Goal: Task Accomplishment & Management: Complete application form

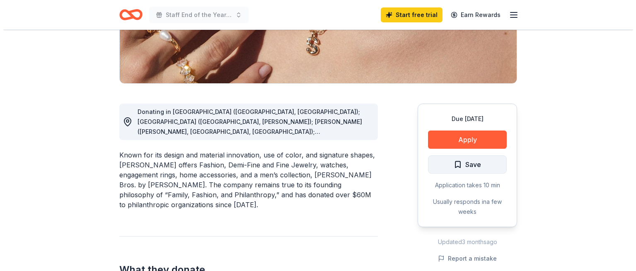
scroll to position [207, 0]
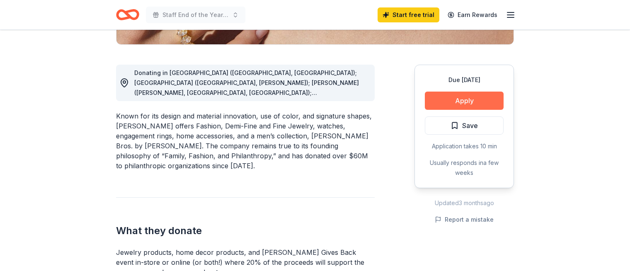
click at [469, 103] on button "Apply" at bounding box center [464, 101] width 79 height 18
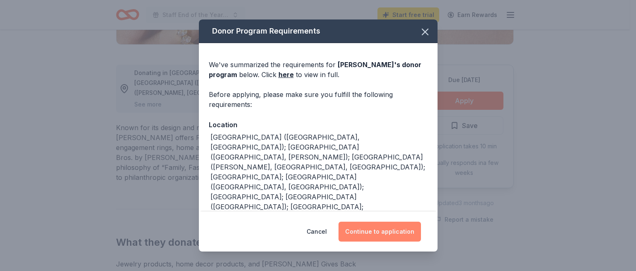
click at [391, 229] on button "Continue to application" at bounding box center [380, 232] width 82 height 20
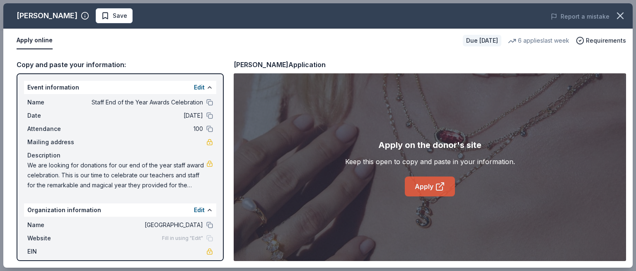
click at [436, 191] on icon at bounding box center [440, 187] width 10 height 10
click at [425, 183] on link "Apply" at bounding box center [430, 187] width 50 height 20
click at [427, 186] on link "Apply" at bounding box center [430, 187] width 50 height 20
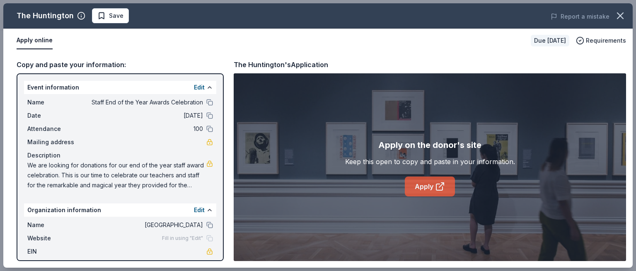
click at [427, 187] on link "Apply" at bounding box center [430, 187] width 50 height 20
click at [420, 191] on link "Apply" at bounding box center [430, 187] width 50 height 20
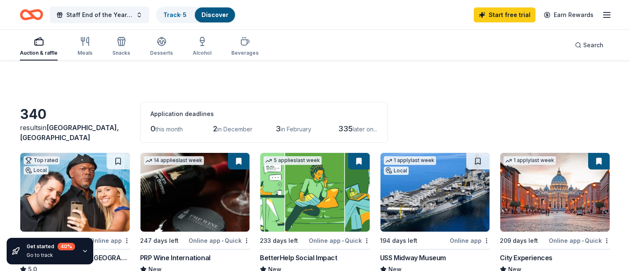
scroll to position [373, 0]
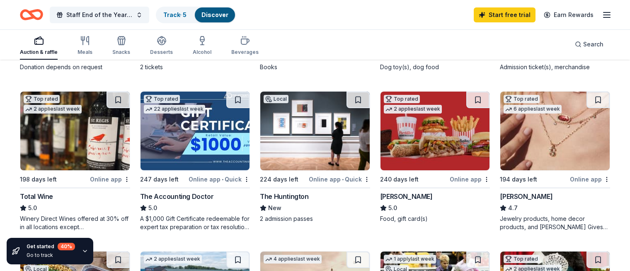
click at [41, 150] on img at bounding box center [74, 131] width 109 height 79
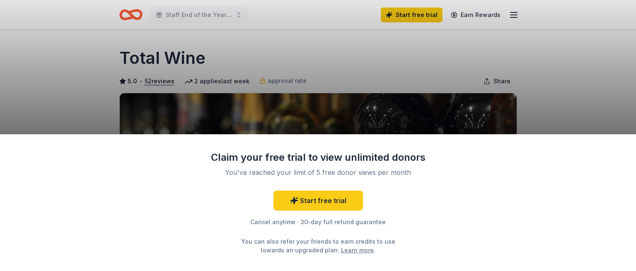
click at [559, 84] on div "Claim your free trial to view unlimited donors You've reached your limit of 5 f…" at bounding box center [318, 135] width 636 height 271
click at [575, 121] on div "Claim your free trial to view unlimited donors You've reached your limit of 5 f…" at bounding box center [318, 135] width 636 height 271
click at [380, 69] on div "Claim your free trial to view unlimited donors You've reached your limit of 5 f…" at bounding box center [318, 135] width 636 height 271
click at [330, 86] on div "Claim your free trial to view unlimited donors You've reached your limit of 5 f…" at bounding box center [318, 135] width 636 height 271
click at [292, 65] on div "Claim your free trial to view unlimited donors You've reached your limit of 5 f…" at bounding box center [318, 135] width 636 height 271
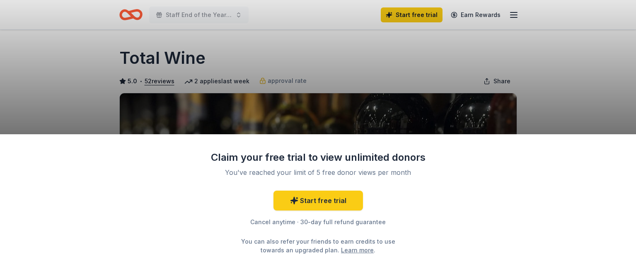
drag, startPoint x: 300, startPoint y: 77, endPoint x: 374, endPoint y: 90, distance: 75.3
click at [307, 79] on div "Claim your free trial to view unlimited donors You've reached your limit of 5 f…" at bounding box center [318, 135] width 636 height 271
click at [538, 103] on div "Claim your free trial to view unlimited donors You've reached your limit of 5 f…" at bounding box center [318, 135] width 636 height 271
click at [343, 68] on div "Claim your free trial to view unlimited donors You've reached your limit of 5 f…" at bounding box center [318, 135] width 636 height 271
